Goal: Information Seeking & Learning: Compare options

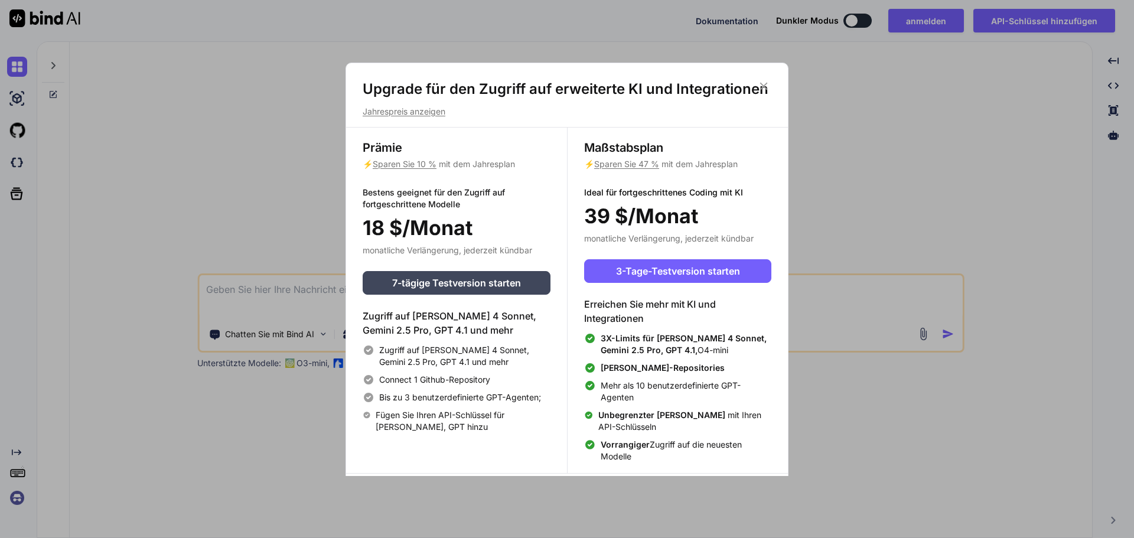
click at [425, 111] on font "Jahrespreis anzeigen" at bounding box center [404, 111] width 83 height 10
click at [648, 162] on font "Sparen Sie 47 %" at bounding box center [626, 164] width 65 height 10
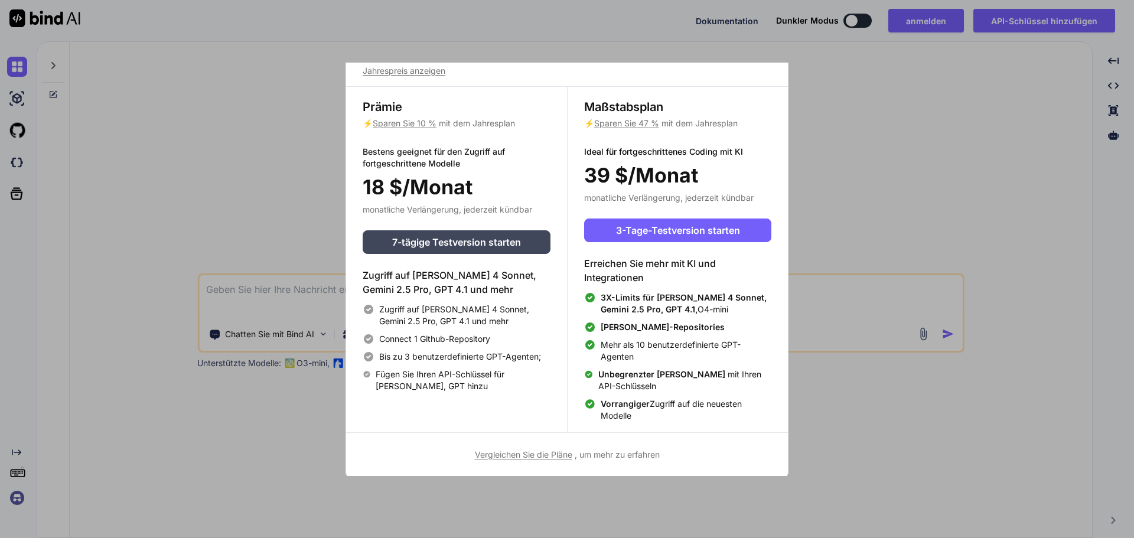
scroll to position [43, 0]
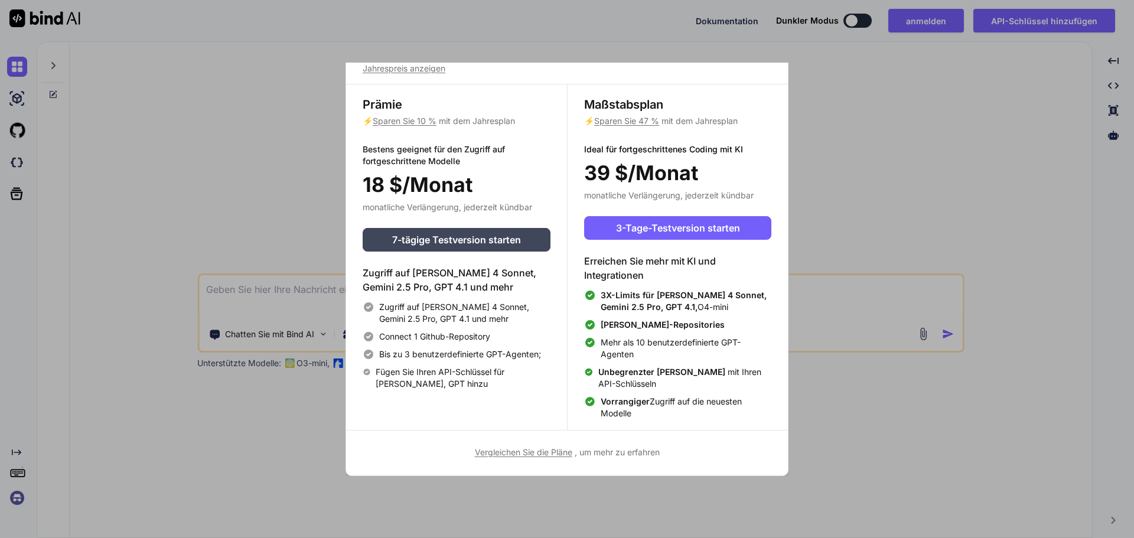
click at [527, 452] on font "Vergleichen Sie die Pläne" at bounding box center [523, 452] width 97 height 10
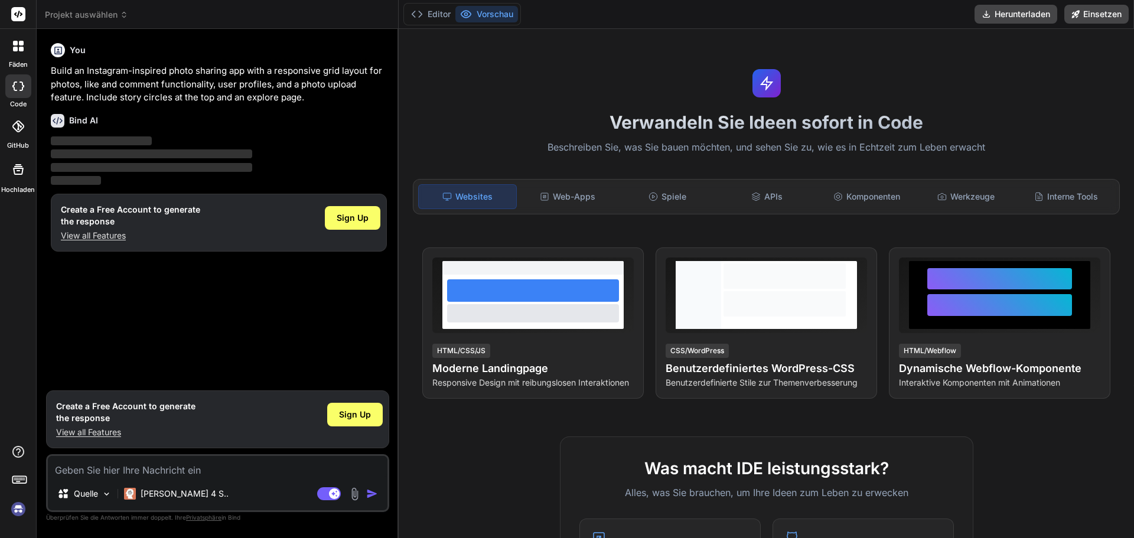
type textarea "x"
